Goal: Information Seeking & Learning: Learn about a topic

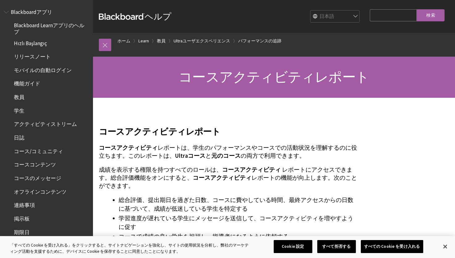
click at [94, 14] on div "Blackboard ヘルプ Bb ヘルプ English عربية Català Cymraeg Deutsch Español Suomi França…" at bounding box center [274, 16] width 363 height 33
click at [29, 98] on span "教員" at bounding box center [48, 97] width 82 height 11
click at [29, 97] on span "教員" at bounding box center [48, 97] width 82 height 11
